Goal: Task Accomplishment & Management: Use online tool/utility

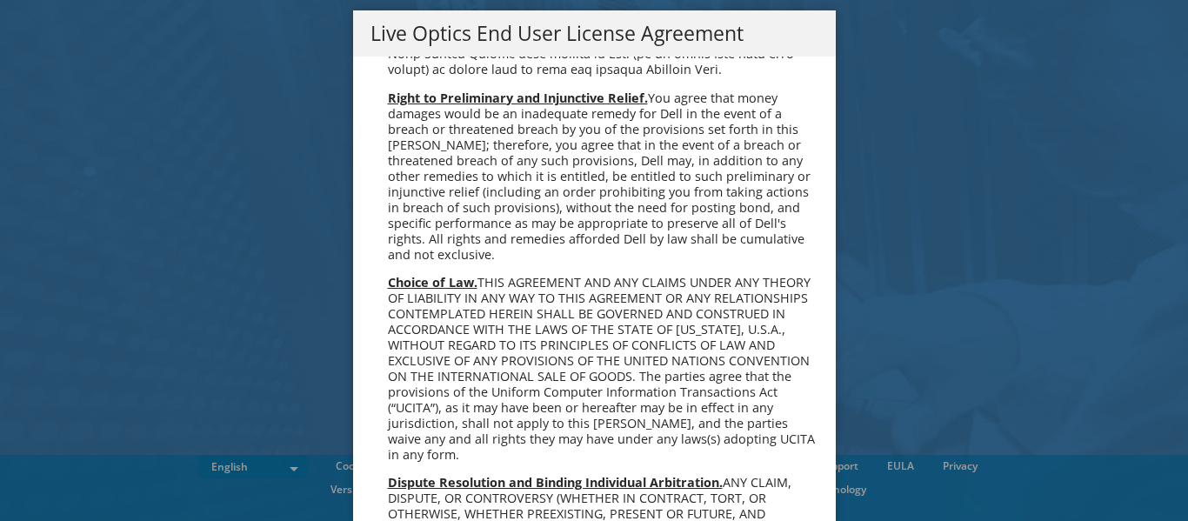
scroll to position [6574, 0]
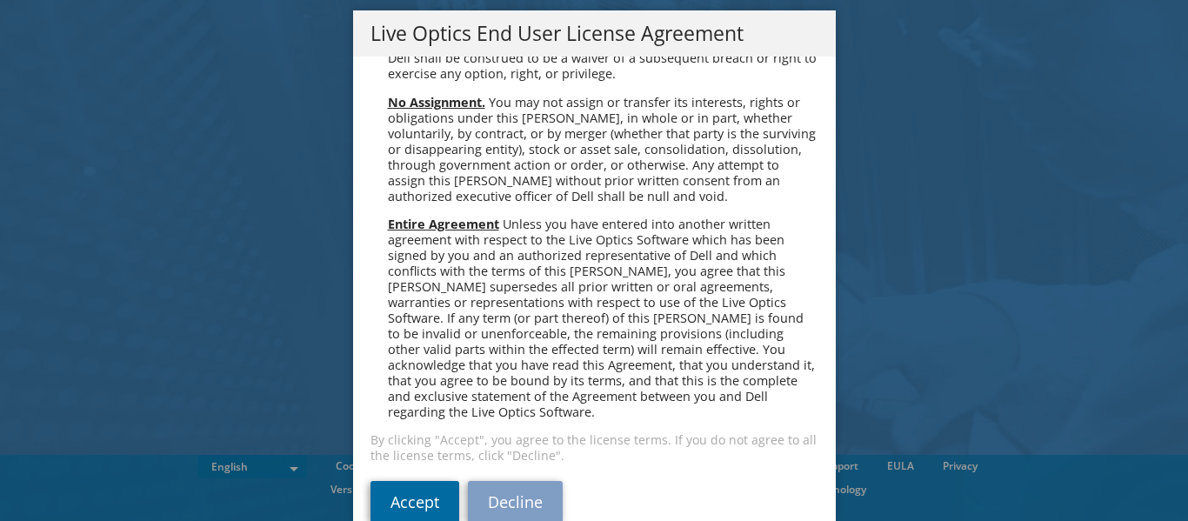
click at [426, 481] on link "Accept" at bounding box center [414, 502] width 89 height 42
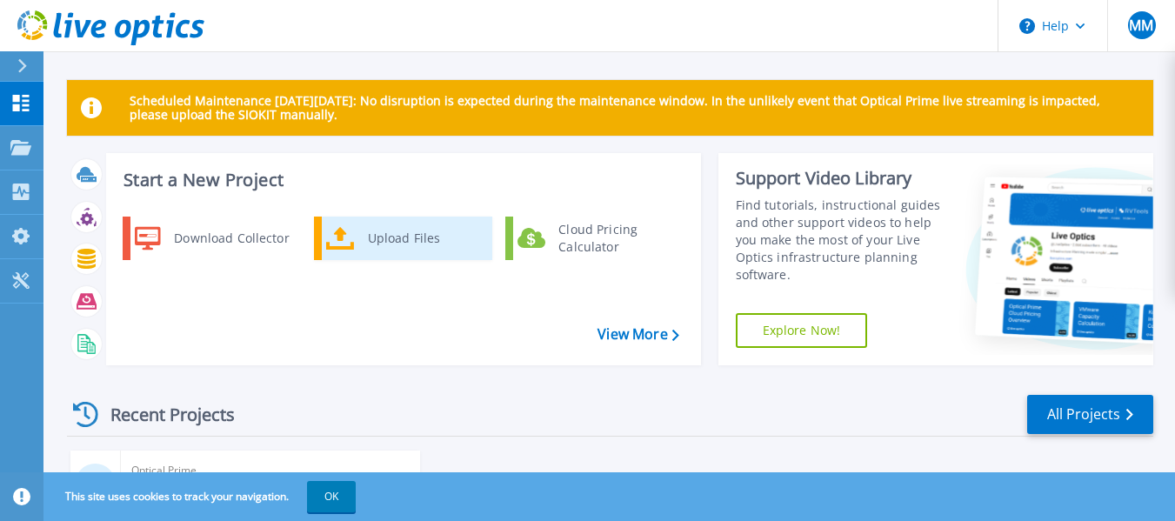
click at [422, 227] on div "Upload Files" at bounding box center [423, 238] width 129 height 35
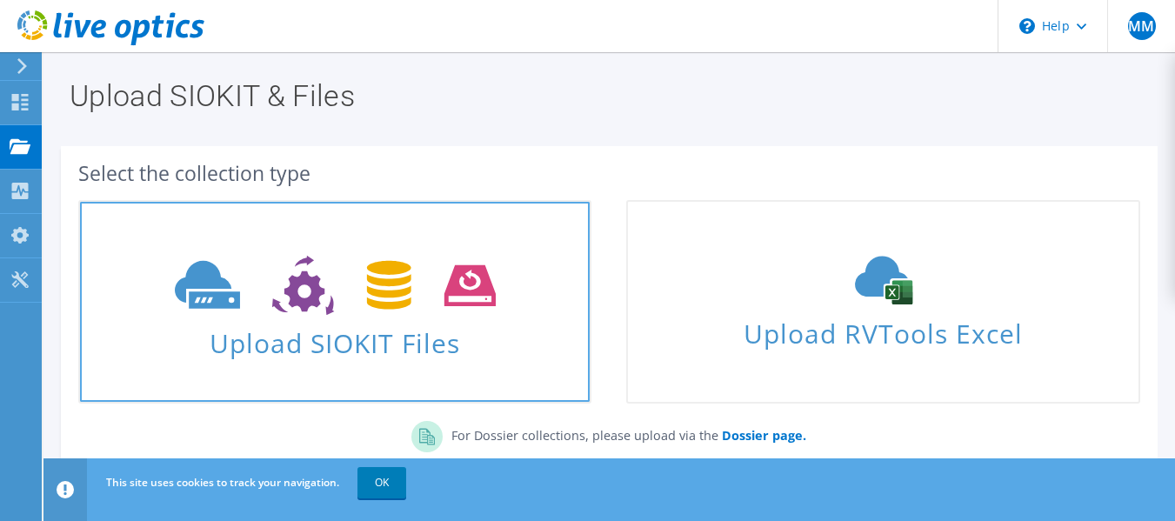
scroll to position [87, 0]
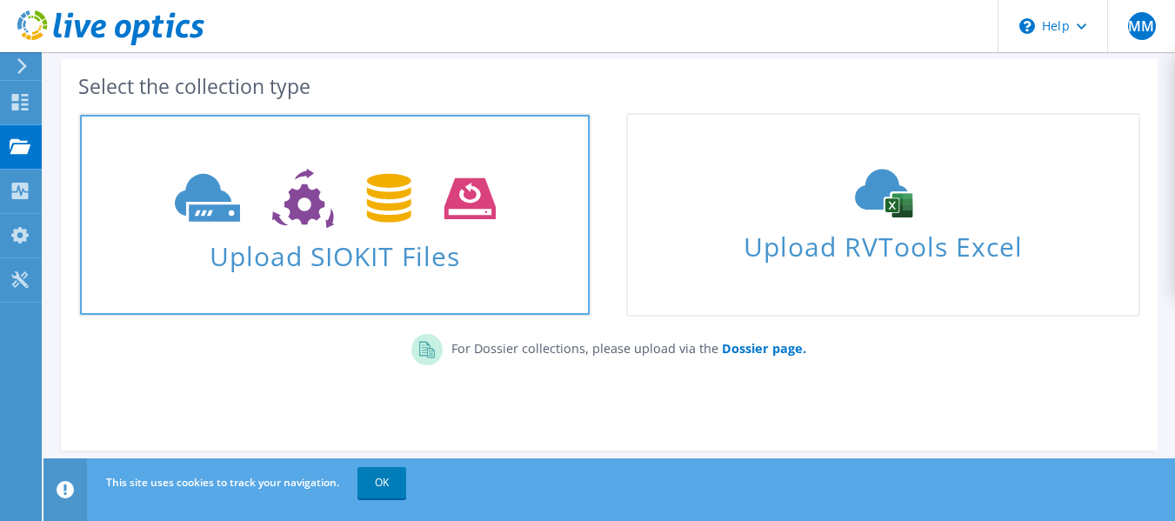
click at [403, 230] on span at bounding box center [334, 196] width 509 height 73
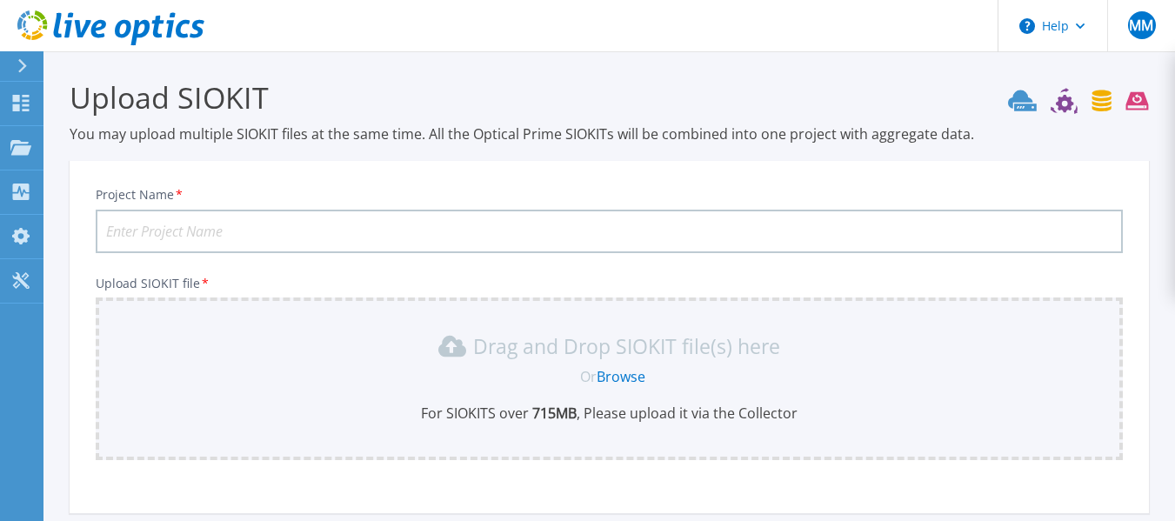
click at [260, 233] on input "Project Name *" at bounding box center [609, 231] width 1027 height 43
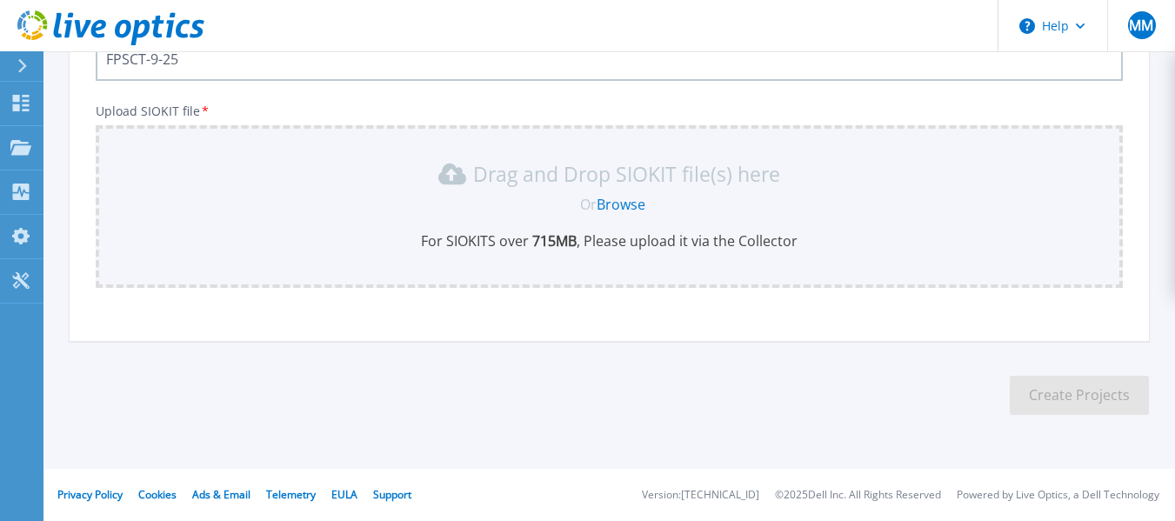
type input "FPSCT-9-25"
click at [616, 201] on link "Browse" at bounding box center [620, 204] width 49 height 19
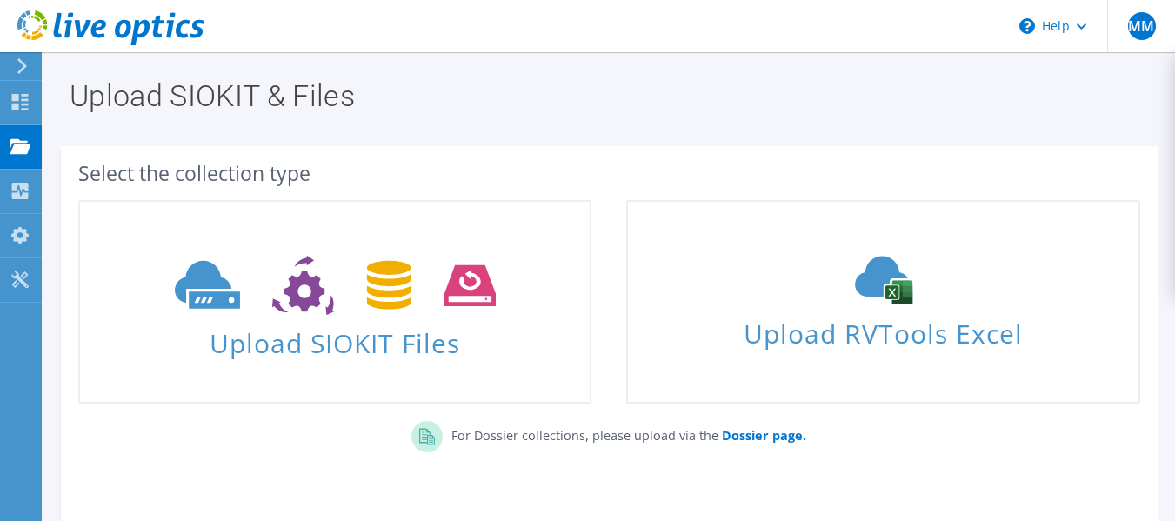
scroll to position [90, 0]
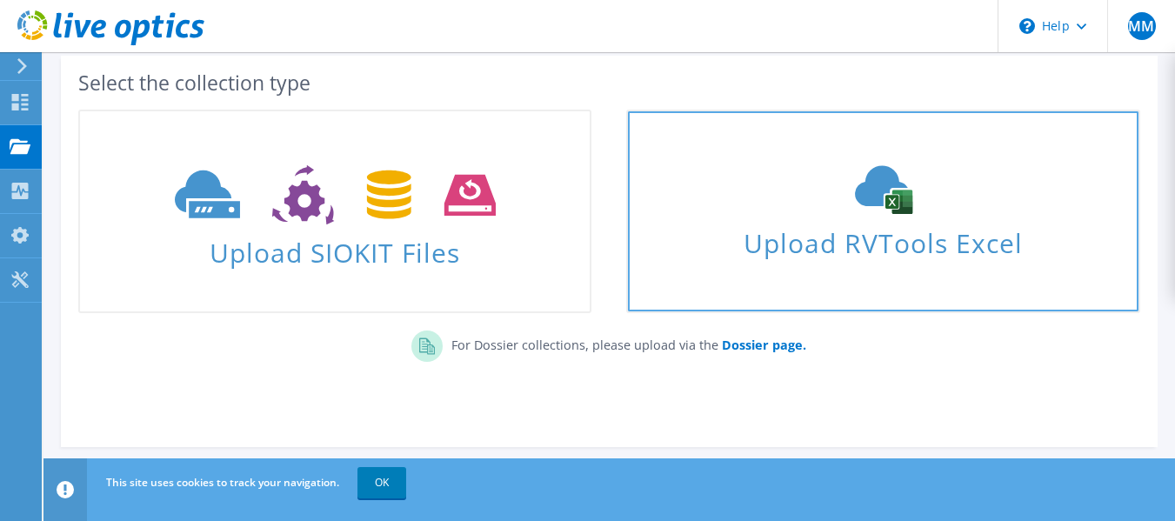
click at [744, 175] on div "Upload RVTools Excel" at bounding box center [882, 211] width 509 height 92
